Goal: Information Seeking & Learning: Stay updated

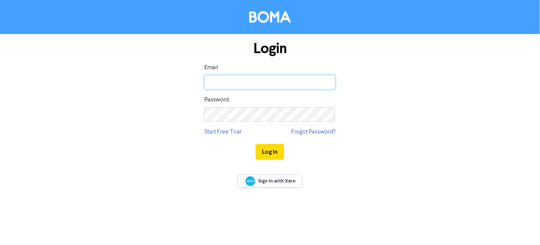
click at [245, 84] on input "email" at bounding box center [269, 82] width 131 height 14
type input "chris.lamb@pkfr.co.nz"
click at [256, 144] on button "Log In" at bounding box center [270, 152] width 28 height 16
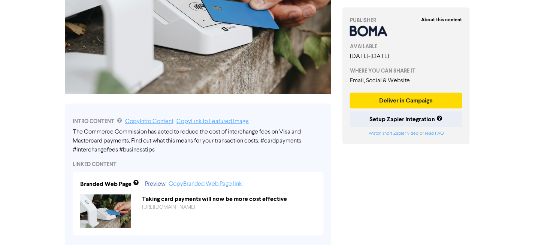
scroll to position [187, 0]
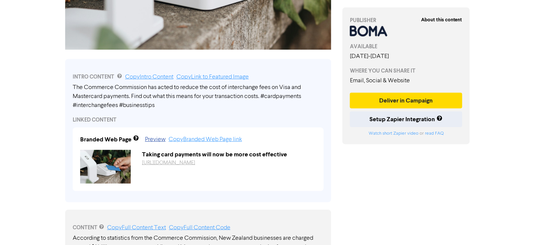
click at [191, 164] on link "https://public2.bomamarketing.com/cp/2adR979P32iK4jSobguLuR?sa=7qrFGF1" at bounding box center [168, 162] width 53 height 5
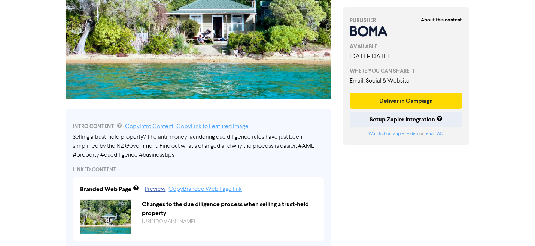
scroll to position [187, 0]
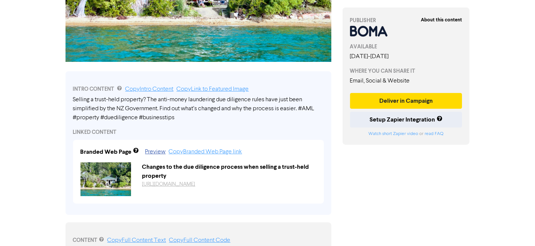
click at [195, 183] on link "[URL][DOMAIN_NAME]" at bounding box center [168, 183] width 53 height 5
